Goal: Task Accomplishment & Management: Complete application form

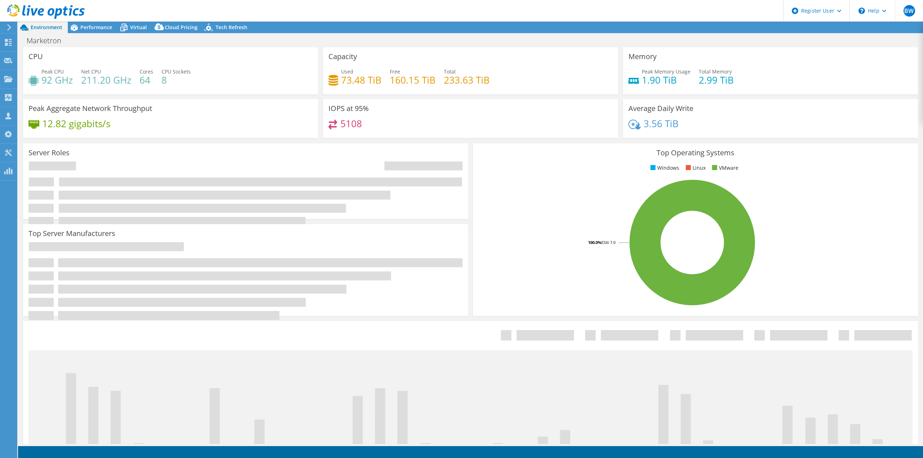
select select "USWest"
select select "USD"
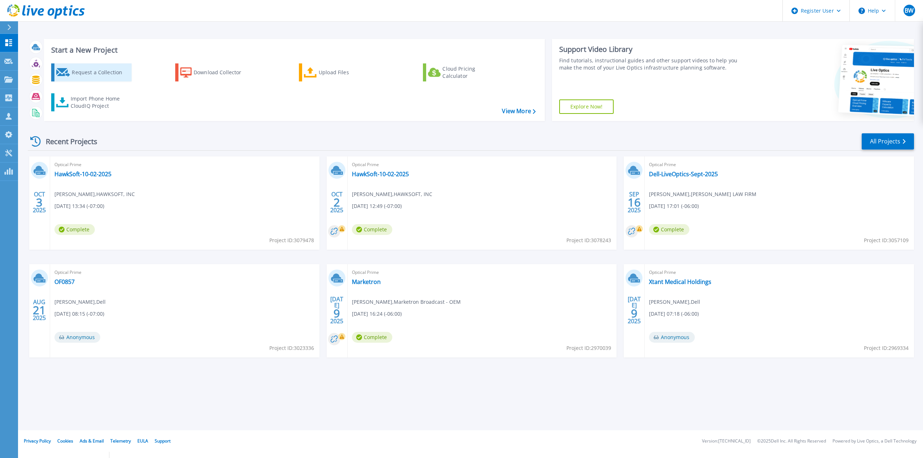
click at [97, 73] on div "Request a Collection" at bounding box center [101, 72] width 58 height 14
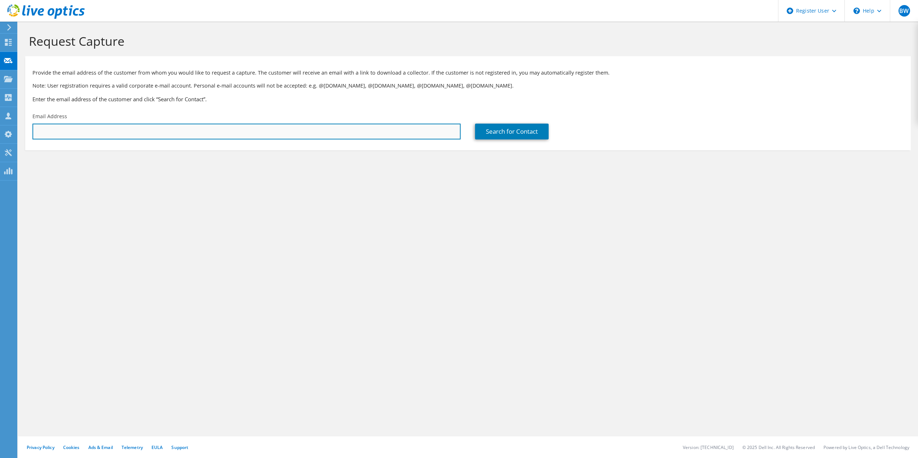
click at [310, 134] on input "text" at bounding box center [246, 132] width 428 height 16
paste input "seth.allums@clackamas.edu"
type input "seth.allums@clackamas.edu"
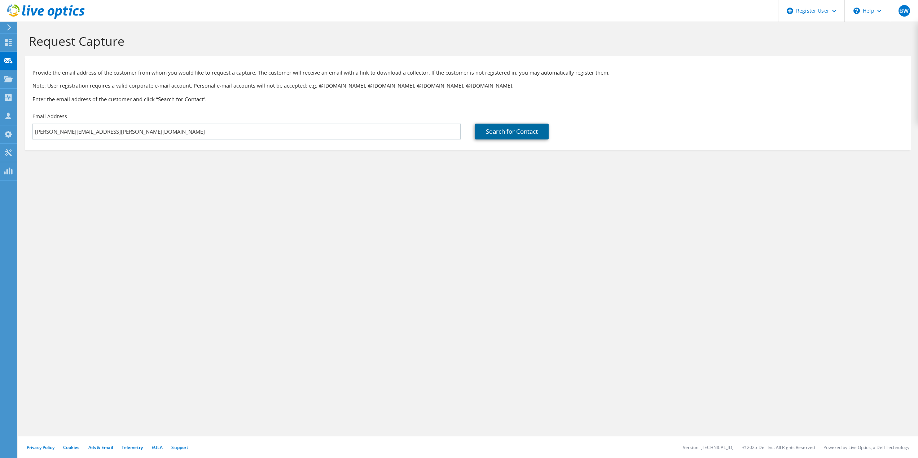
click at [519, 137] on link "Search for Contact" at bounding box center [512, 132] width 74 height 16
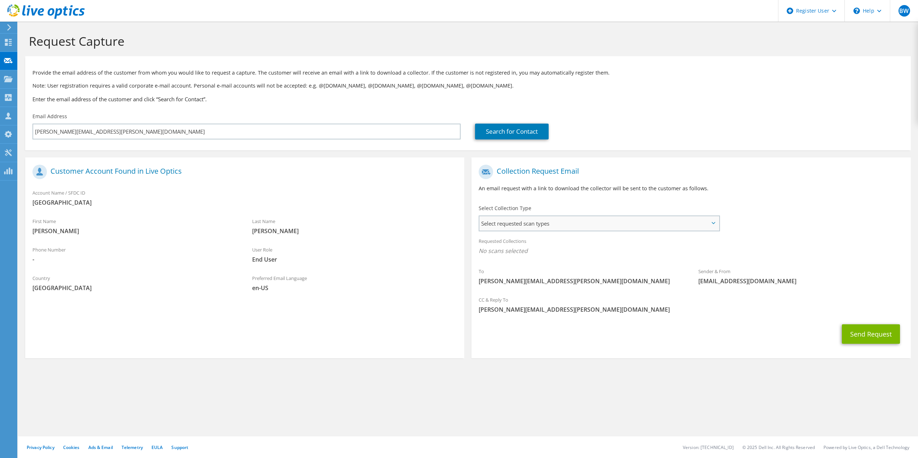
click at [620, 217] on span "Select requested scan types" at bounding box center [598, 223] width 239 height 14
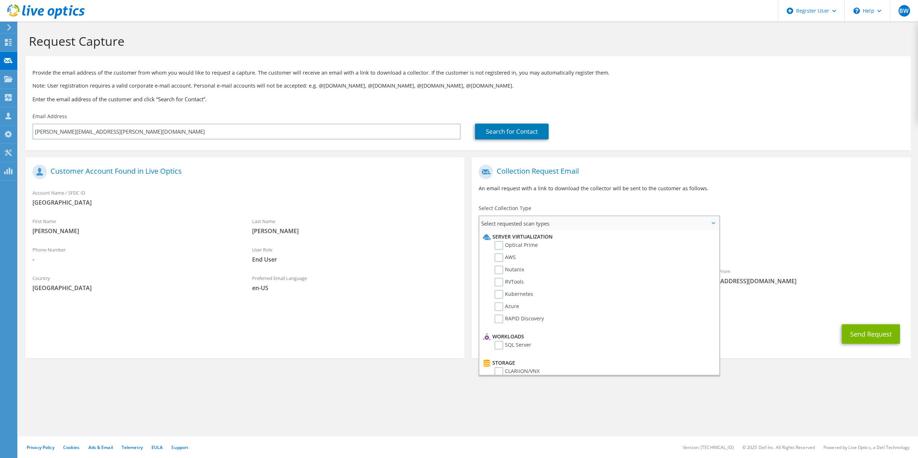
click at [494, 245] on li "Optical Prime" at bounding box center [598, 247] width 234 height 12
click at [496, 246] on label "Optical Prime" at bounding box center [515, 245] width 43 height 9
click at [0, 0] on input "Optical Prime" at bounding box center [0, 0] width 0 height 0
click at [533, 171] on h1 "Collection Request Email" at bounding box center [689, 172] width 421 height 14
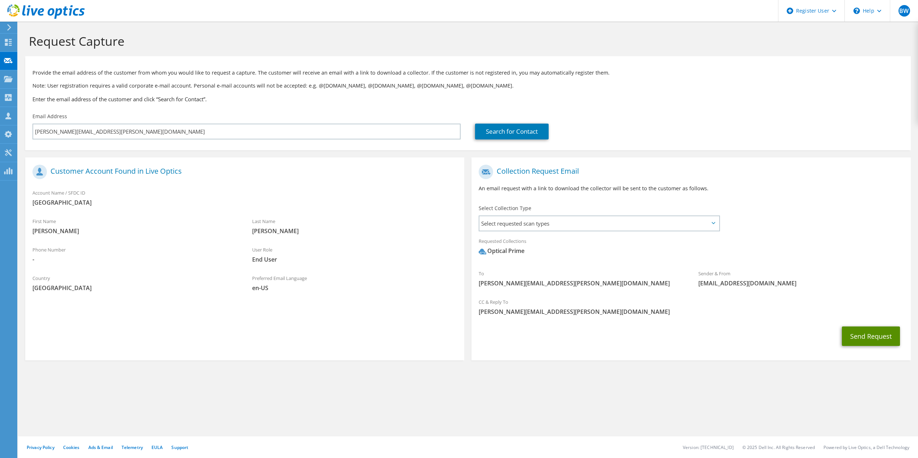
click at [864, 336] on button "Send Request" at bounding box center [871, 336] width 58 height 19
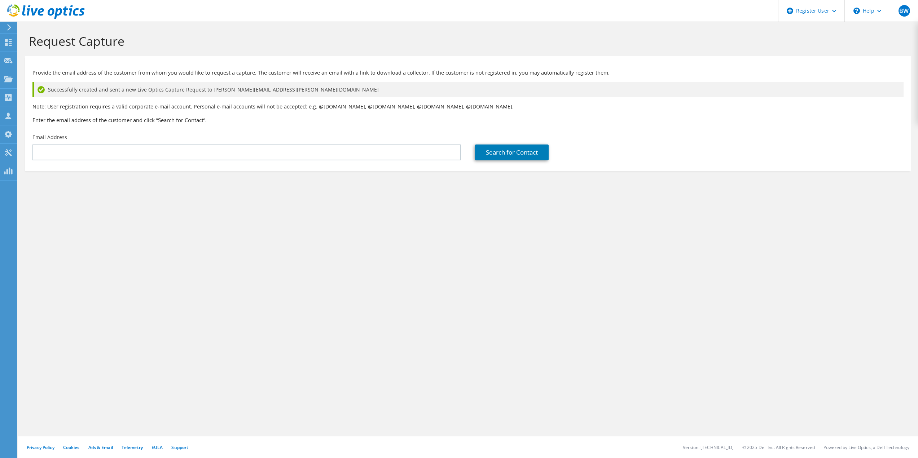
click at [770, 189] on section "Request Capture Provide the email address of the customer from whom you would l…" at bounding box center [468, 115] width 900 height 186
